Goal: Task Accomplishment & Management: Manage account settings

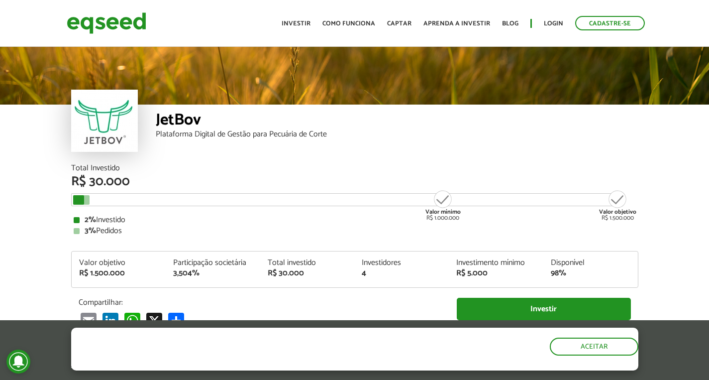
scroll to position [1151, 0]
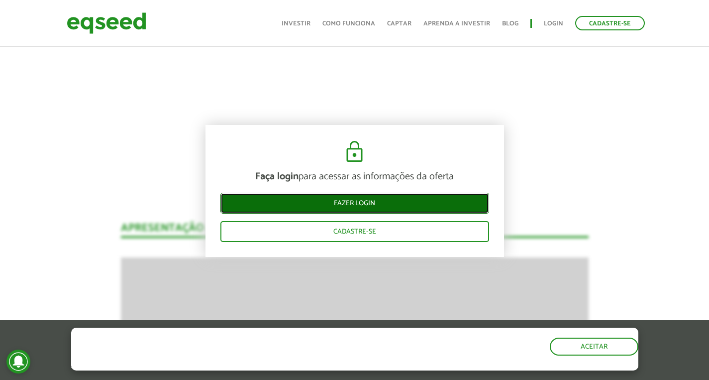
click at [414, 196] on link "Fazer login" at bounding box center [354, 202] width 269 height 21
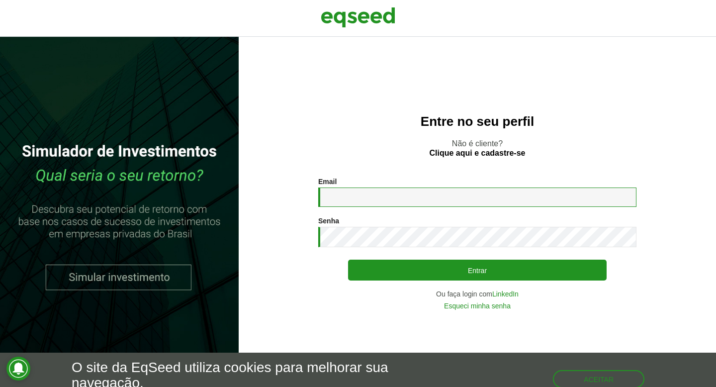
click at [418, 201] on input "Email *" at bounding box center [477, 197] width 318 height 19
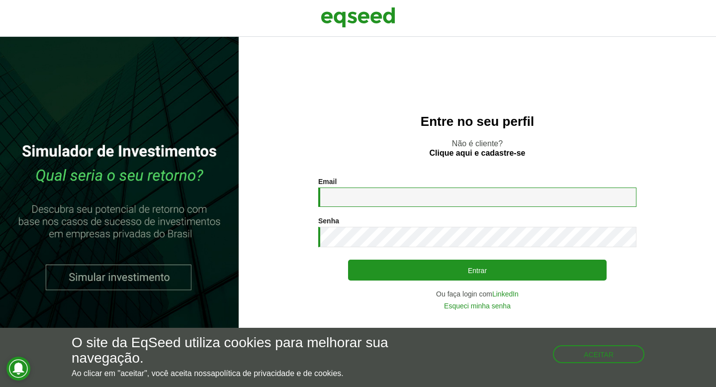
type input "**********"
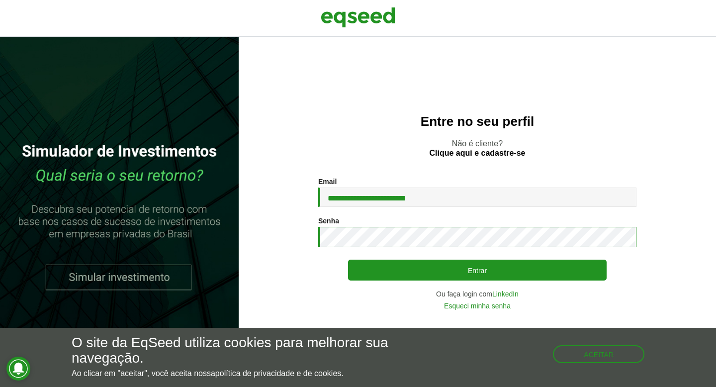
click at [348, 260] on button "Entrar" at bounding box center [477, 270] width 259 height 21
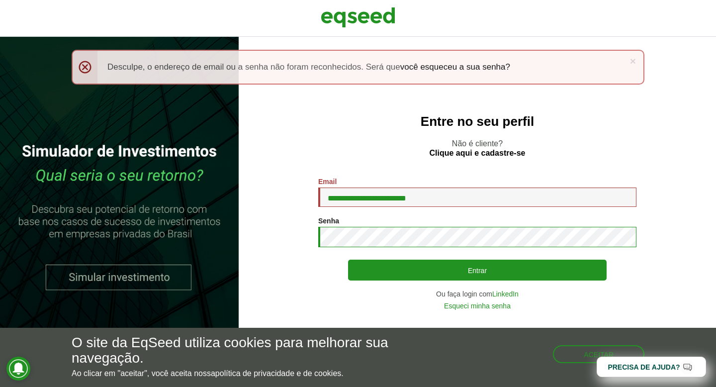
click at [348, 260] on button "Entrar" at bounding box center [477, 270] width 259 height 21
click at [499, 307] on link "Esqueci minha senha" at bounding box center [477, 306] width 67 height 7
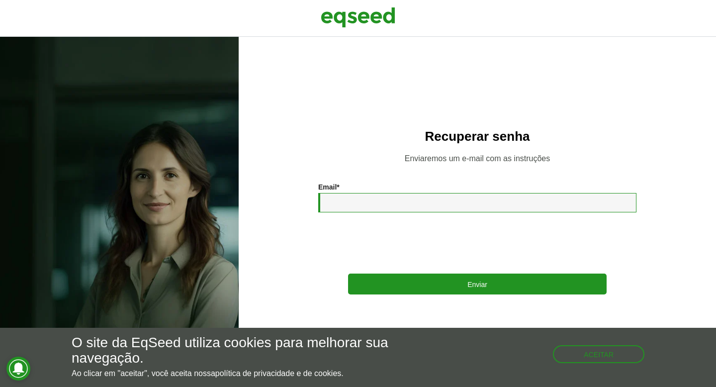
click at [450, 203] on input "Email *" at bounding box center [477, 202] width 318 height 19
type input "**********"
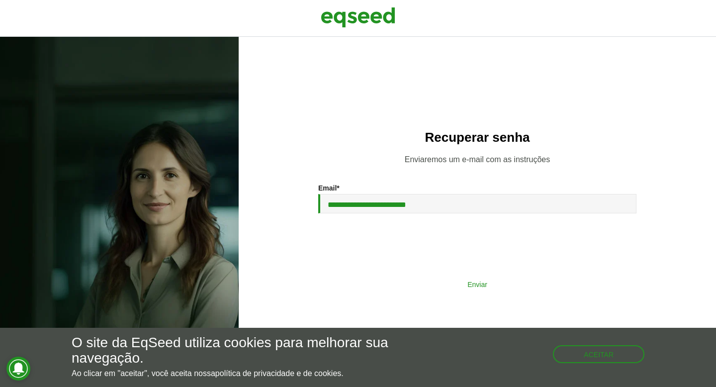
click at [459, 283] on button "Enviar" at bounding box center [477, 284] width 259 height 19
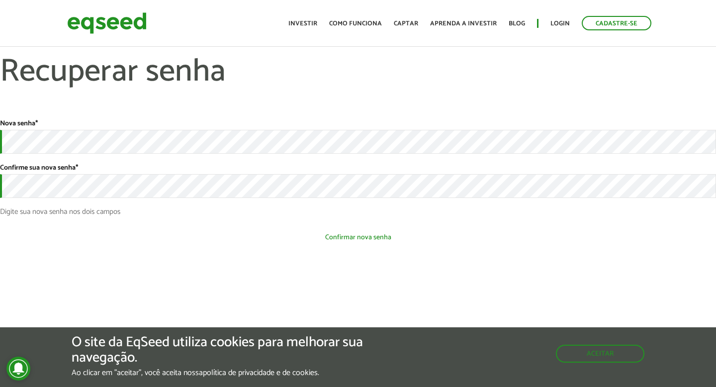
click at [367, 238] on button "Confirmar nova senha" at bounding box center [358, 237] width 716 height 19
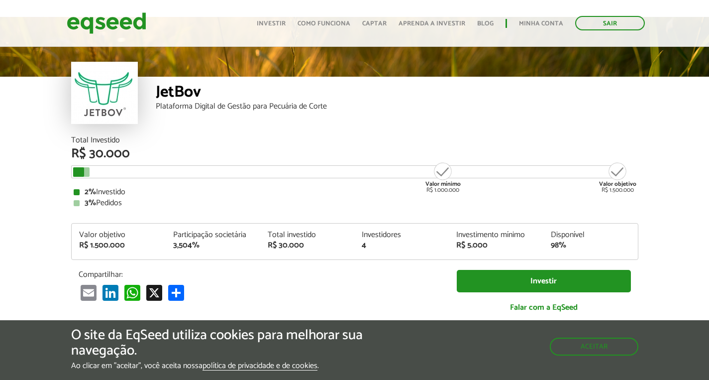
scroll to position [28, 0]
click at [617, 348] on button "Aceitar" at bounding box center [595, 345] width 87 height 16
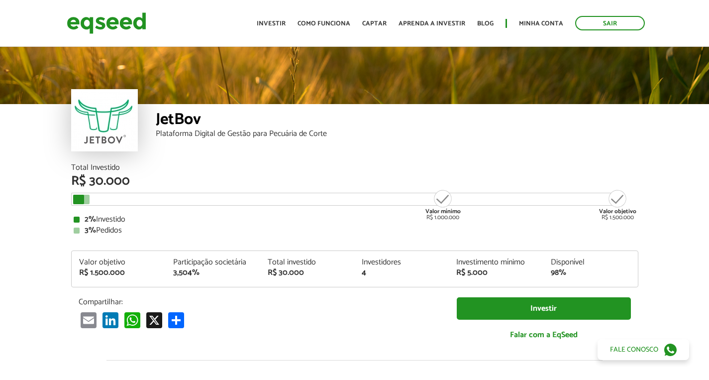
scroll to position [0, 0]
